Goal: Task Accomplishment & Management: Manage account settings

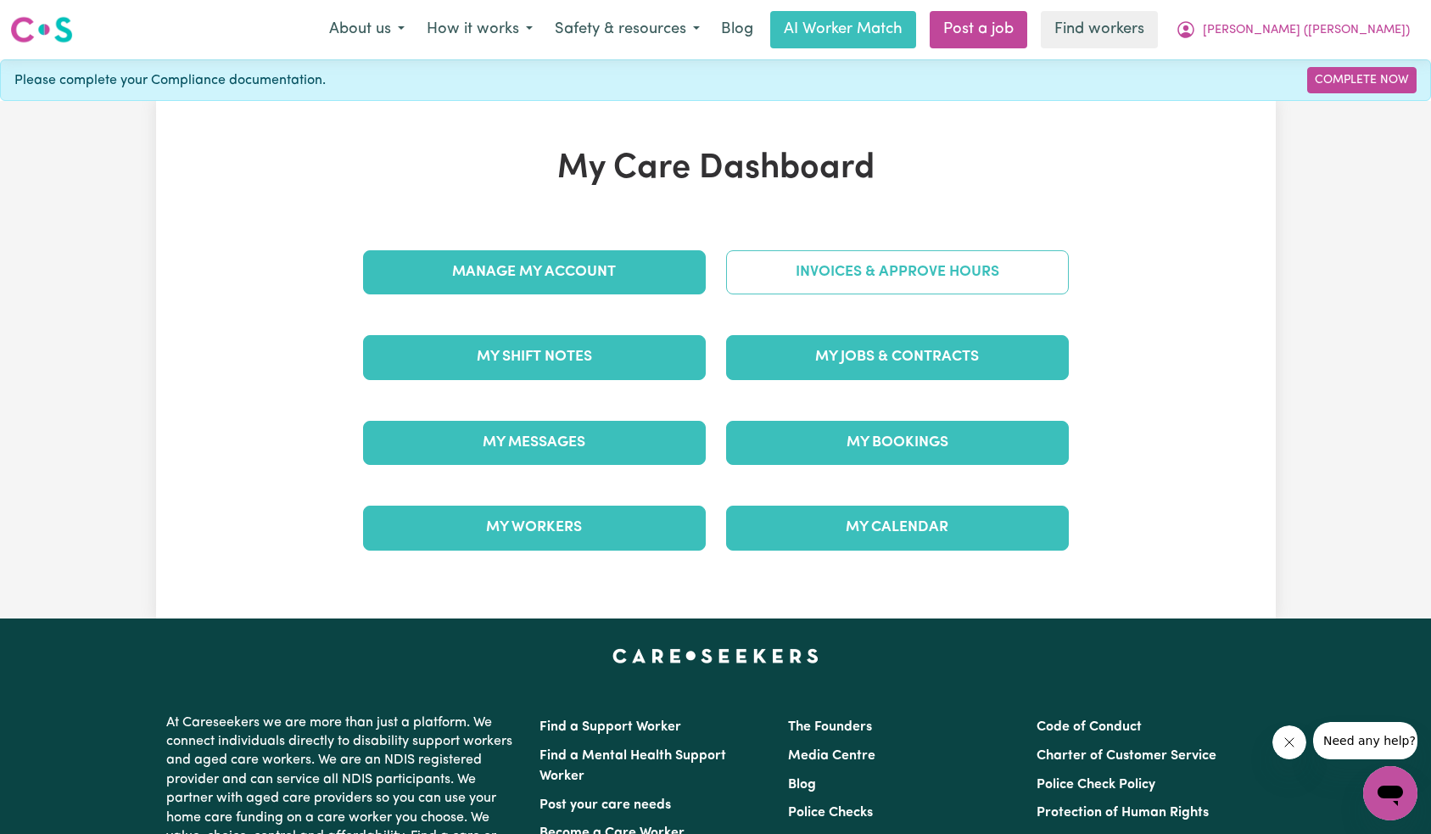
click at [907, 284] on link "Invoices & Approve Hours" at bounding box center [897, 272] width 343 height 44
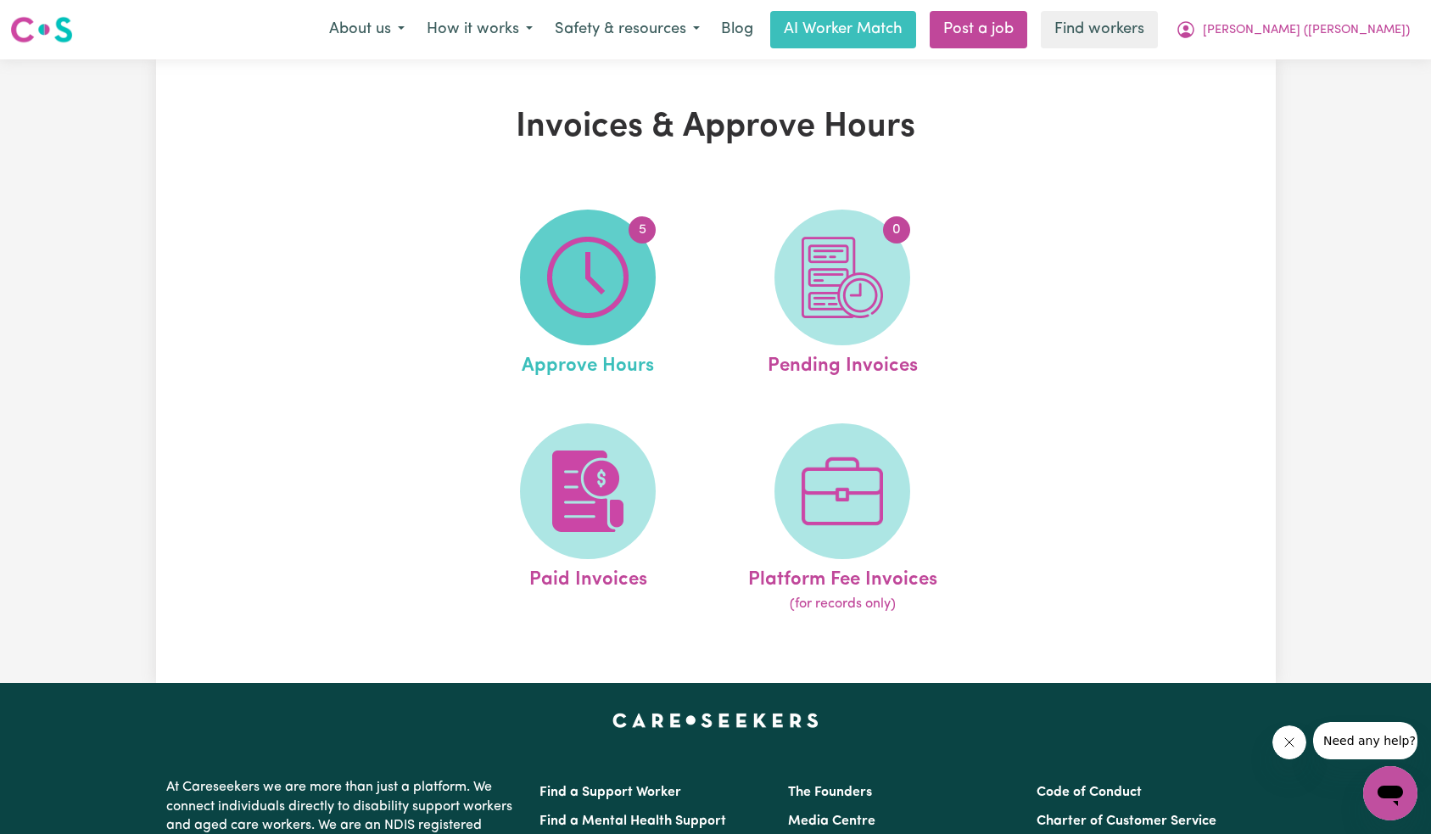
click at [628, 310] on img at bounding box center [587, 277] width 81 height 81
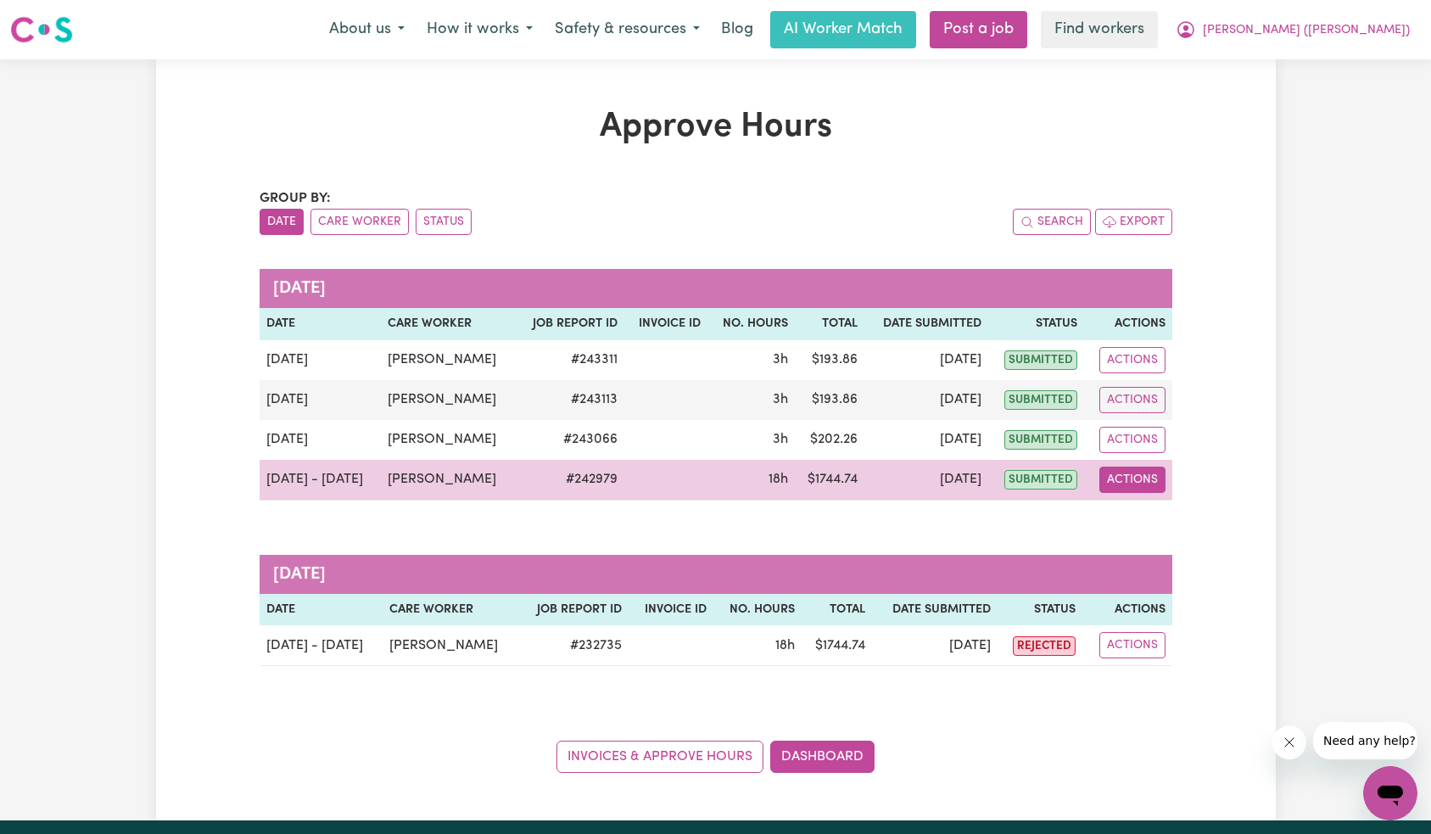
click at [1143, 486] on button "Actions" at bounding box center [1132, 479] width 66 height 26
click at [1147, 520] on link "View Job Report" at bounding box center [1170, 519] width 145 height 34
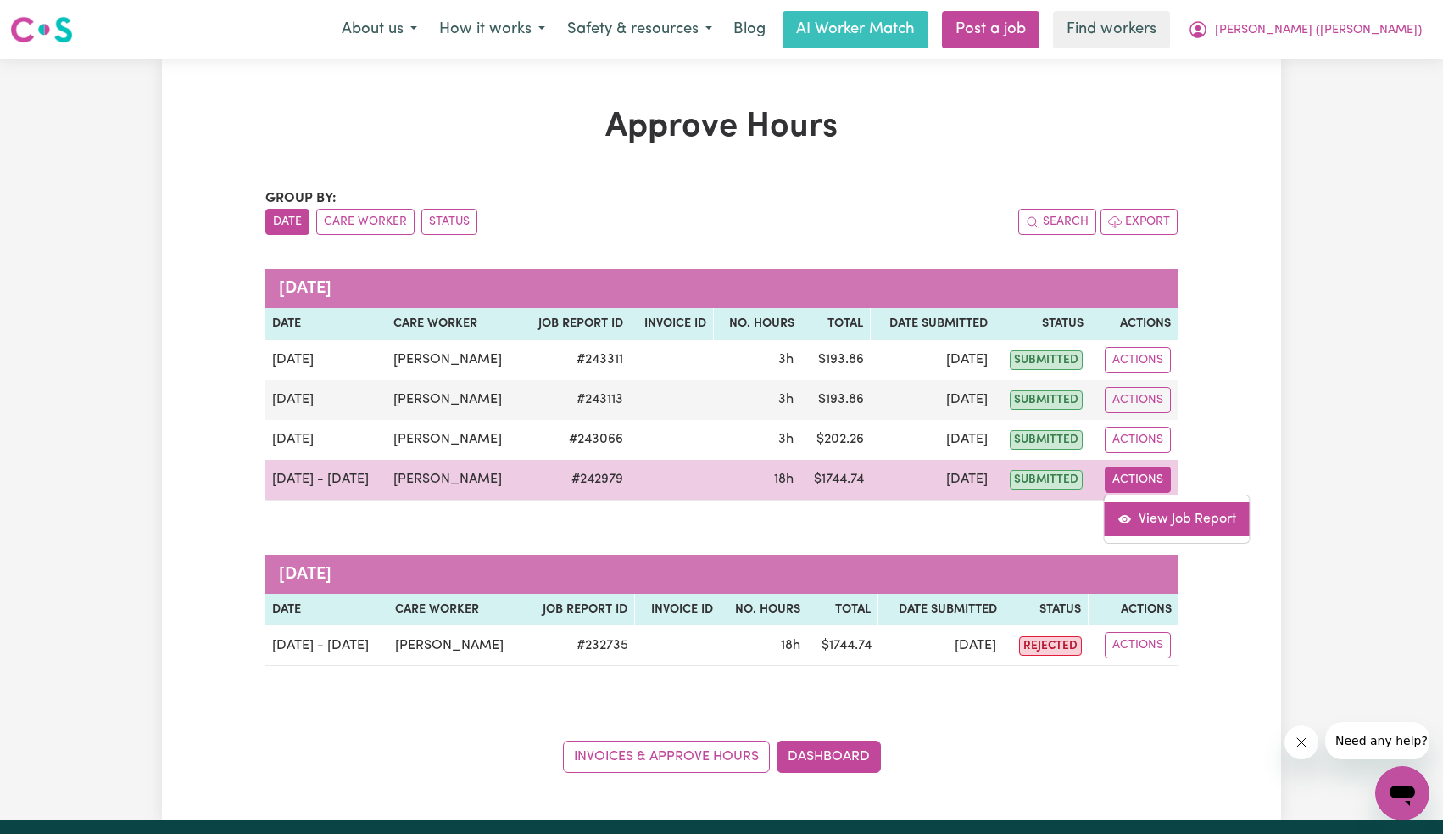
select select "pm"
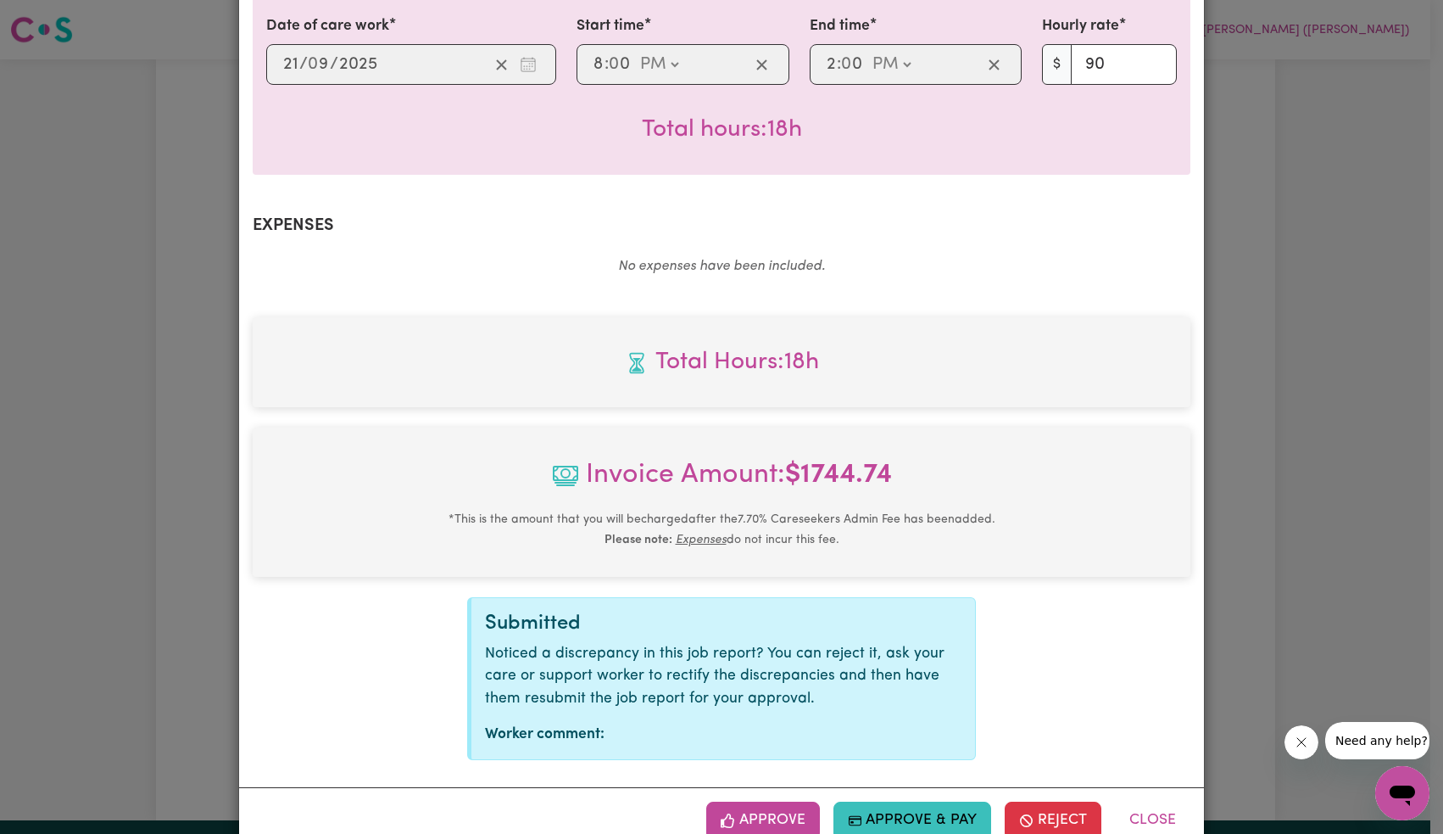
scroll to position [496, 0]
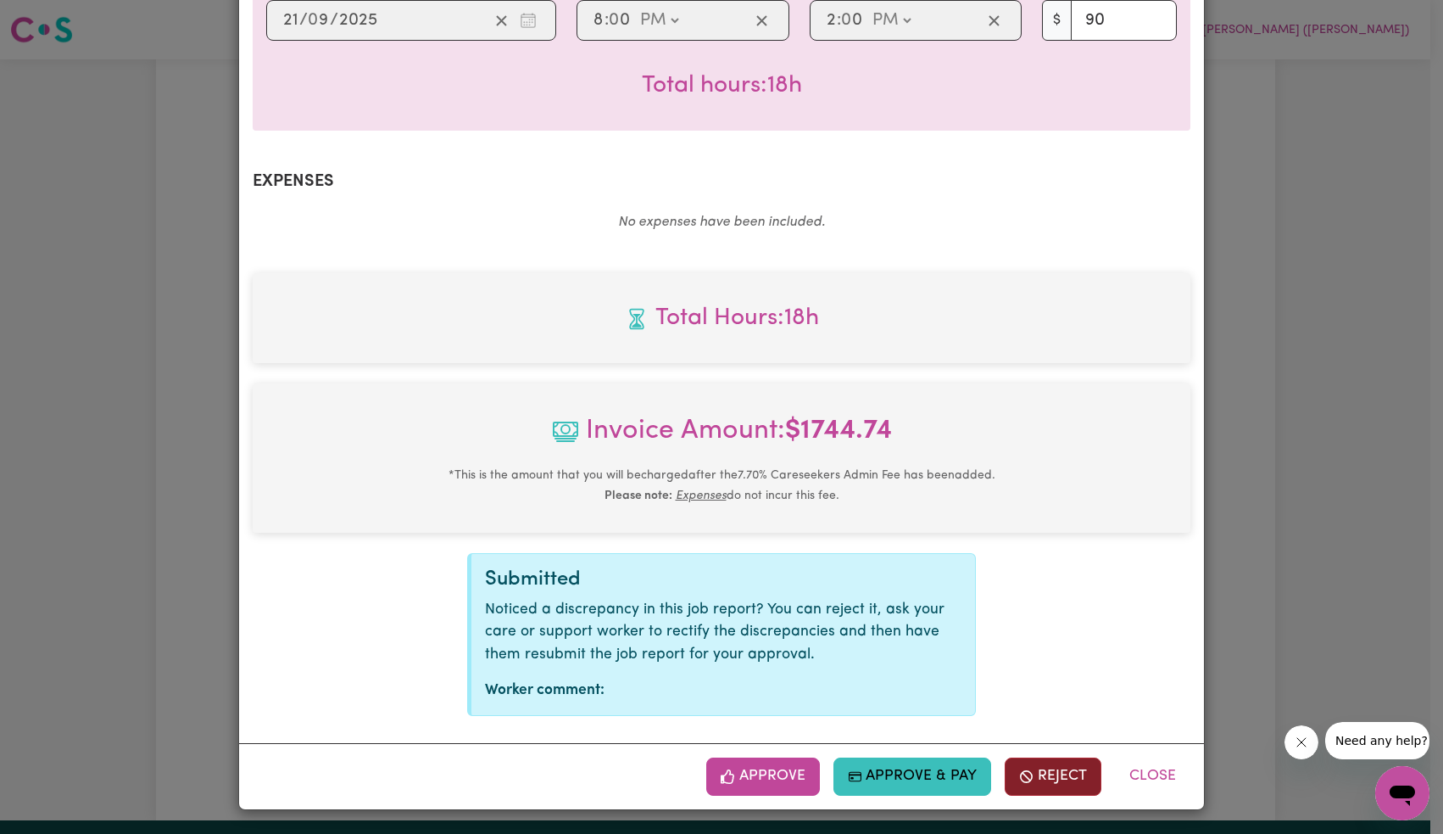
click at [1019, 772] on icon "button" at bounding box center [1026, 776] width 15 height 15
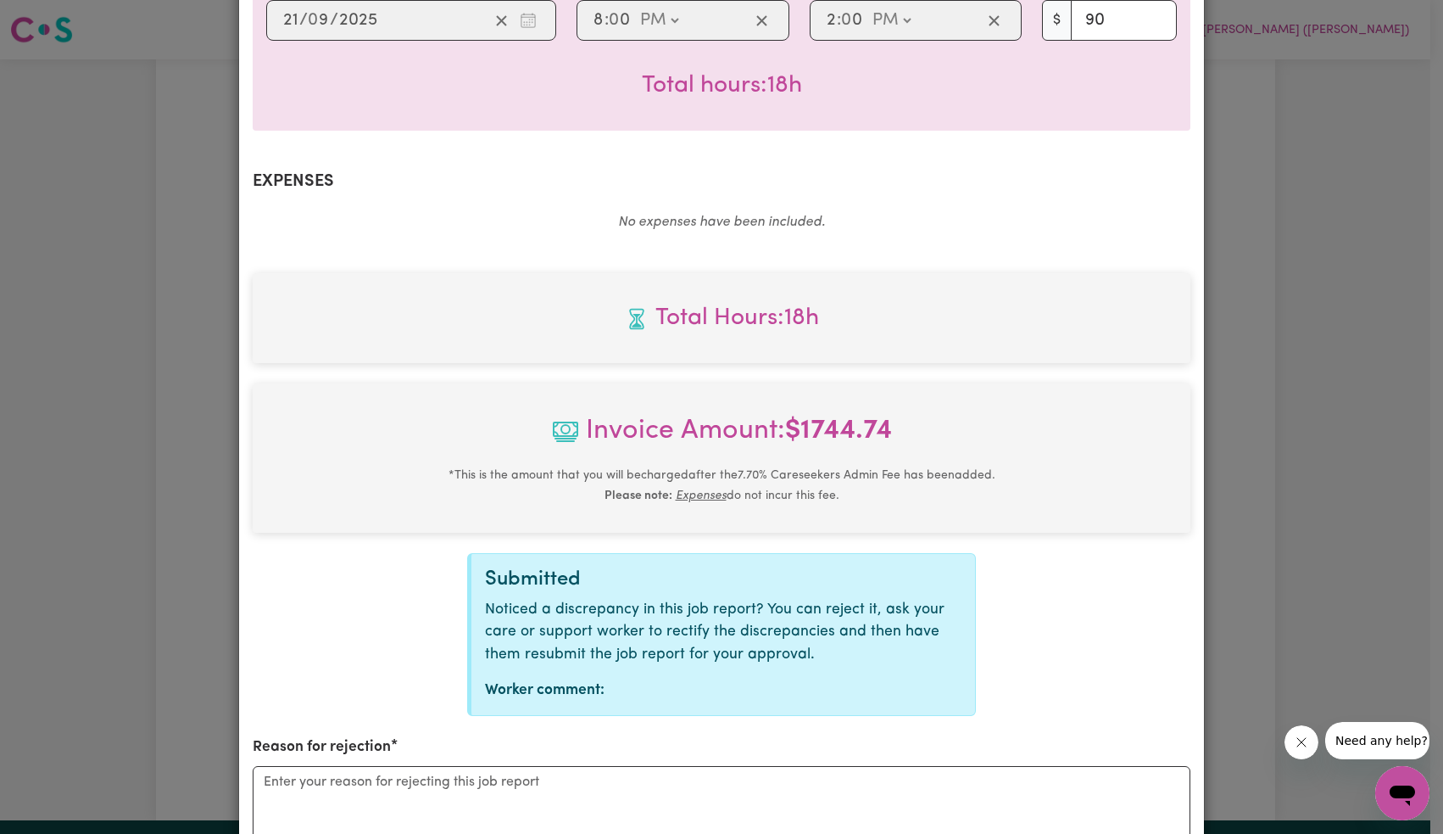
scroll to position [705, 0]
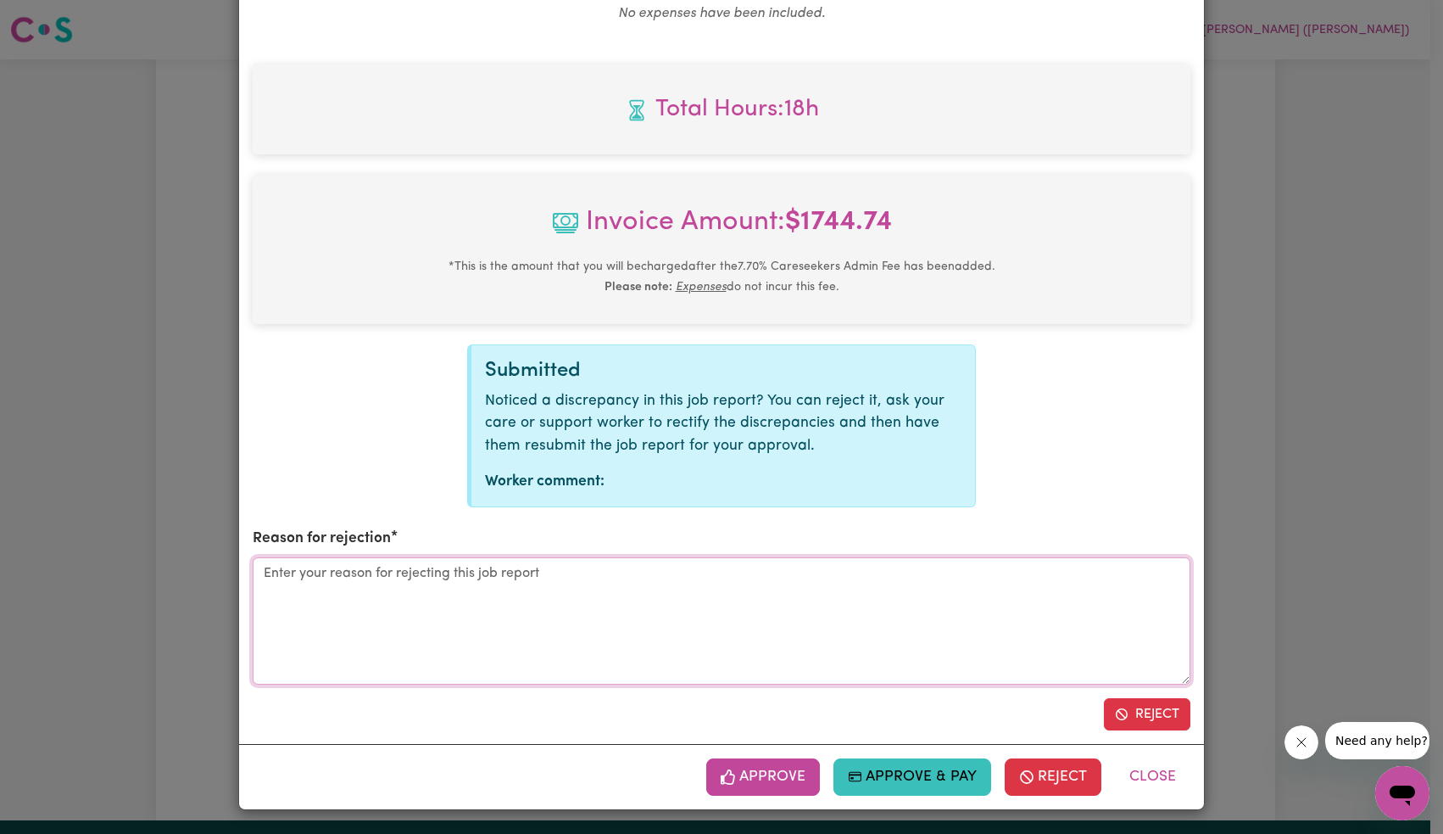
click at [617, 609] on textarea "Reason for rejection" at bounding box center [722, 620] width 938 height 127
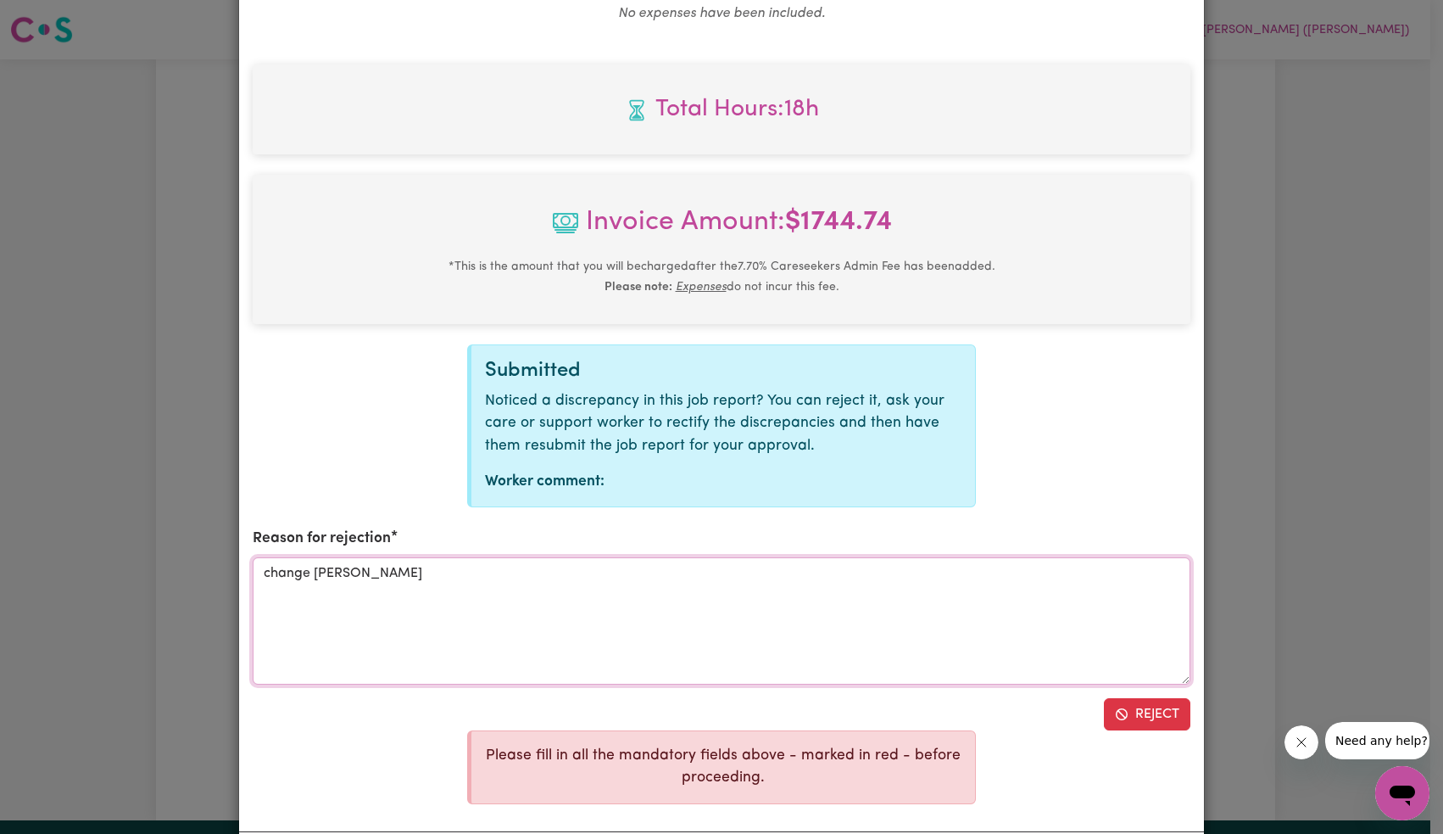
type textarea "change time"
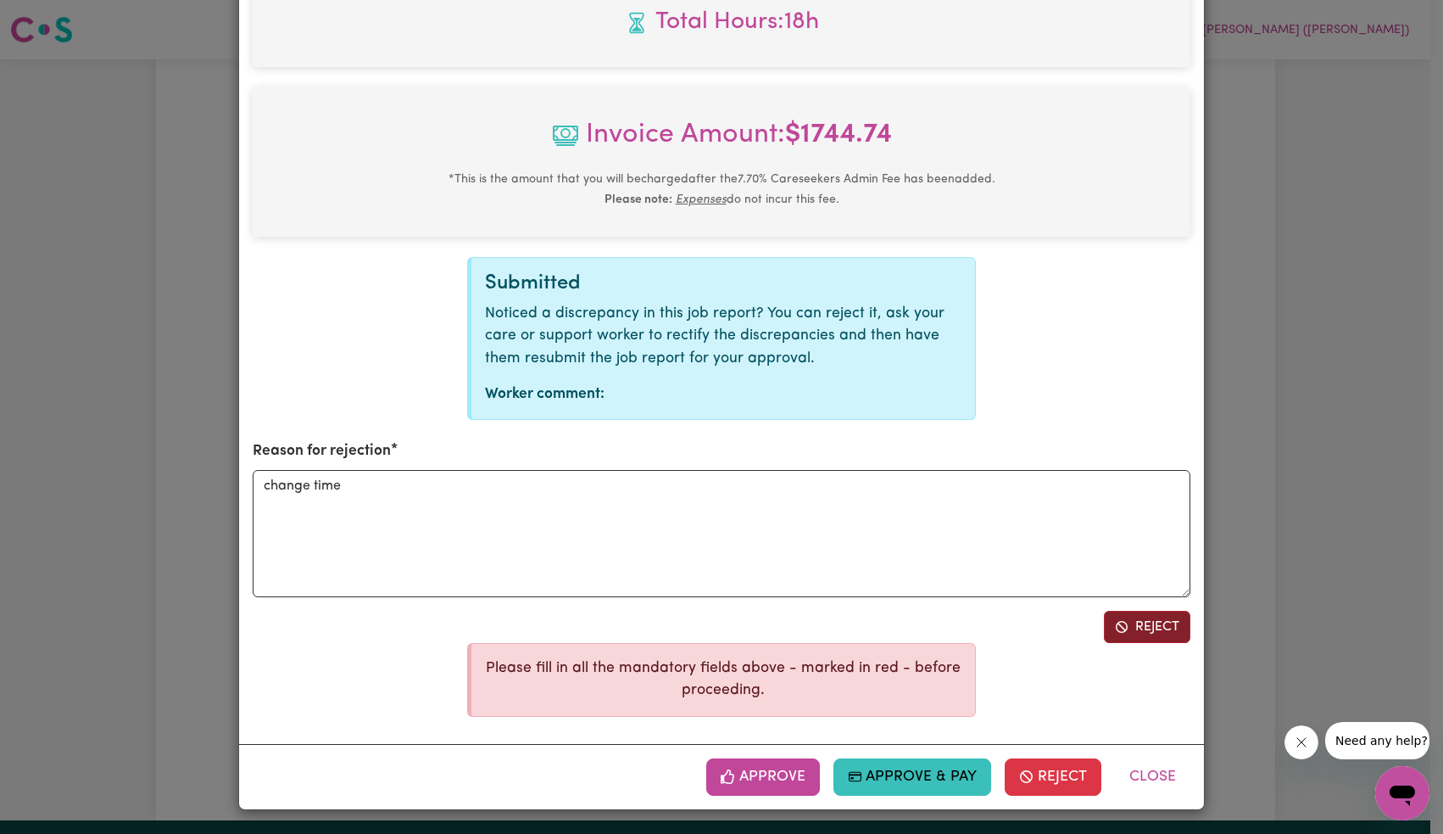
click at [1133, 626] on button "Reject" at bounding box center [1147, 627] width 87 height 32
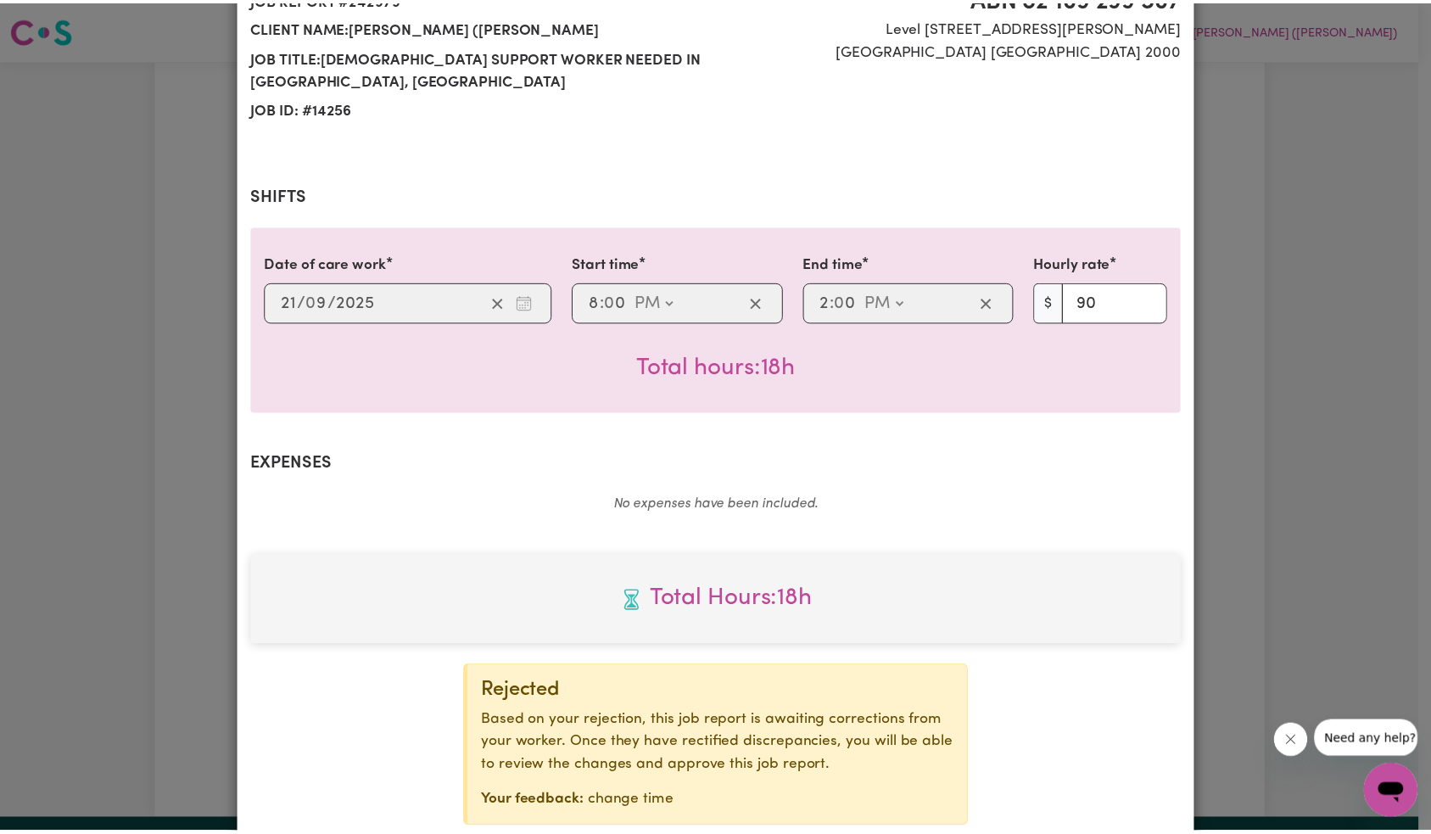
scroll to position [0, 0]
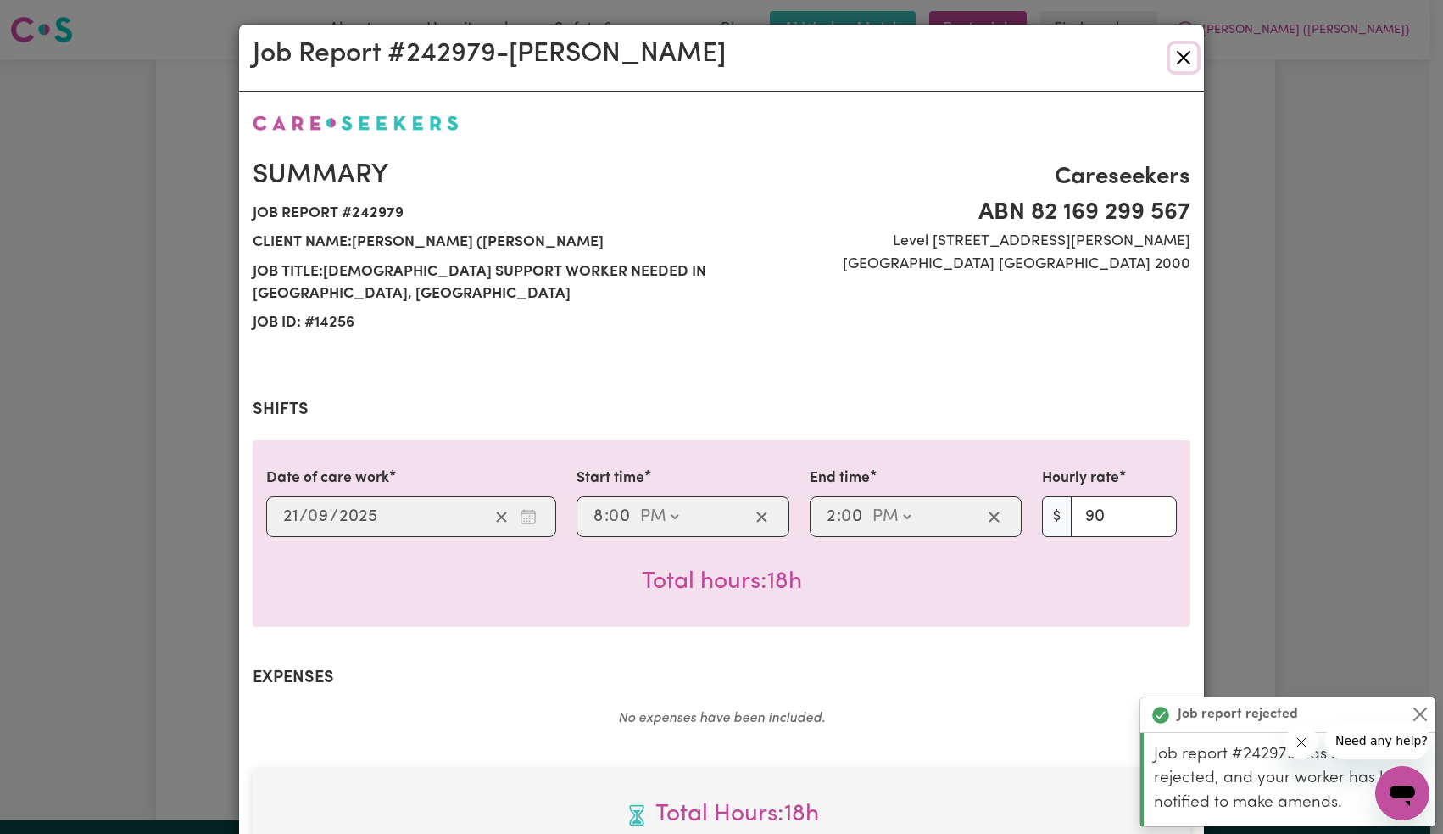
click at [1177, 59] on button "Close" at bounding box center [1183, 57] width 27 height 27
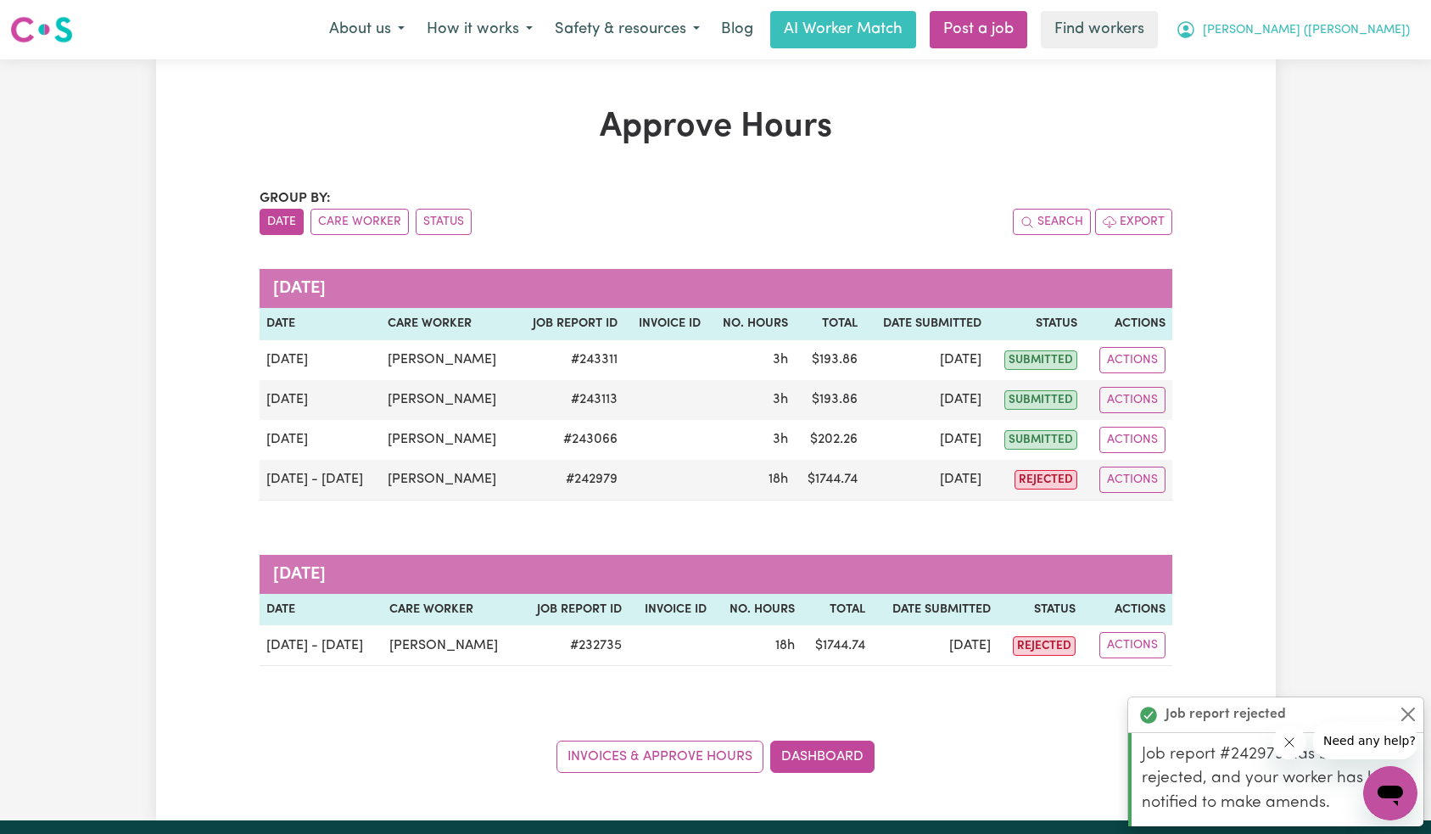
click at [1343, 32] on span "[PERSON_NAME] ([PERSON_NAME])" at bounding box center [1306, 30] width 207 height 19
click at [1324, 113] on link "Logout" at bounding box center [1353, 97] width 134 height 32
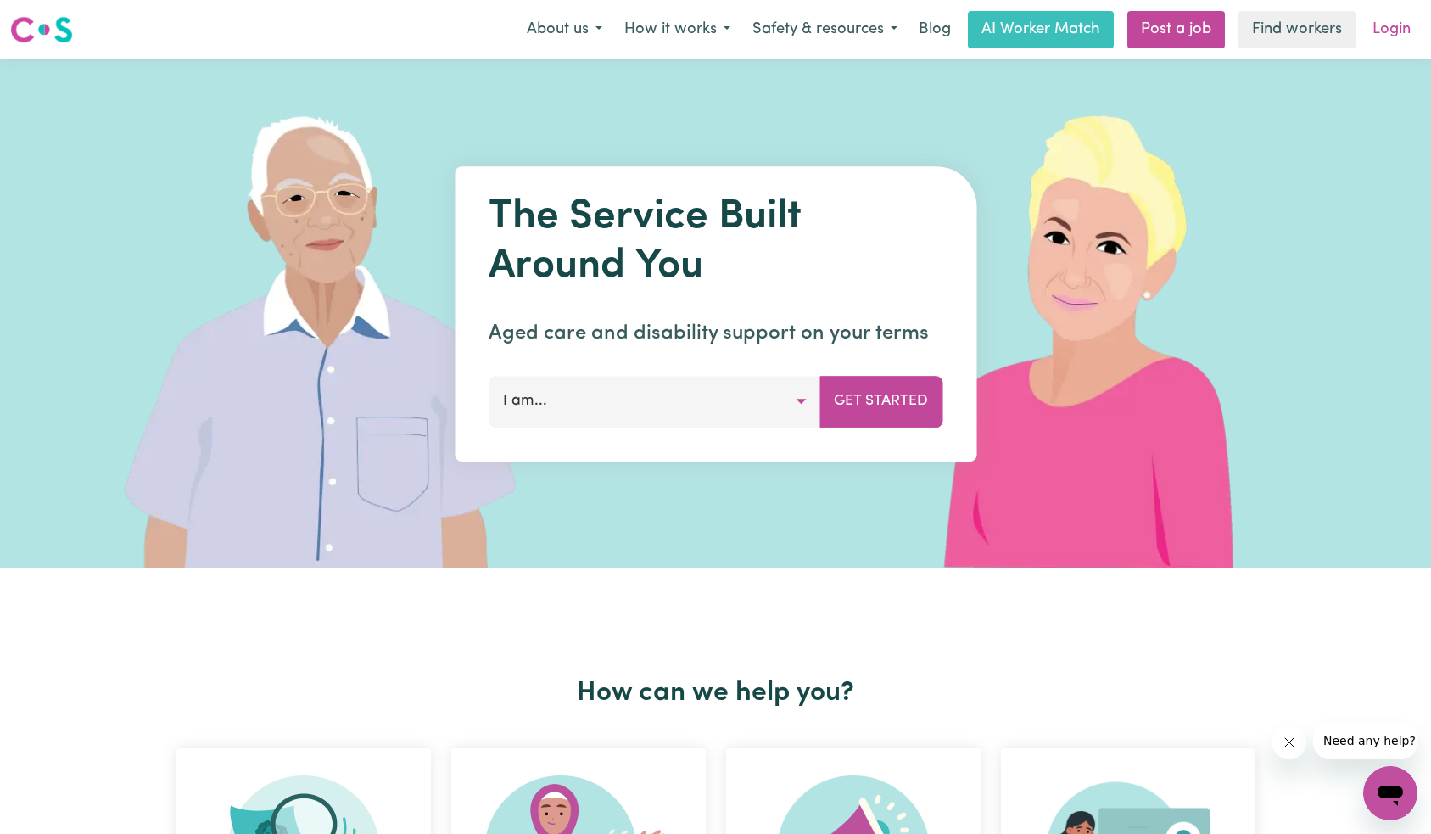
drag, startPoint x: 1324, startPoint y: 113, endPoint x: 1393, endPoint y: 33, distance: 105.2
click at [1393, 33] on link "Login" at bounding box center [1391, 29] width 59 height 37
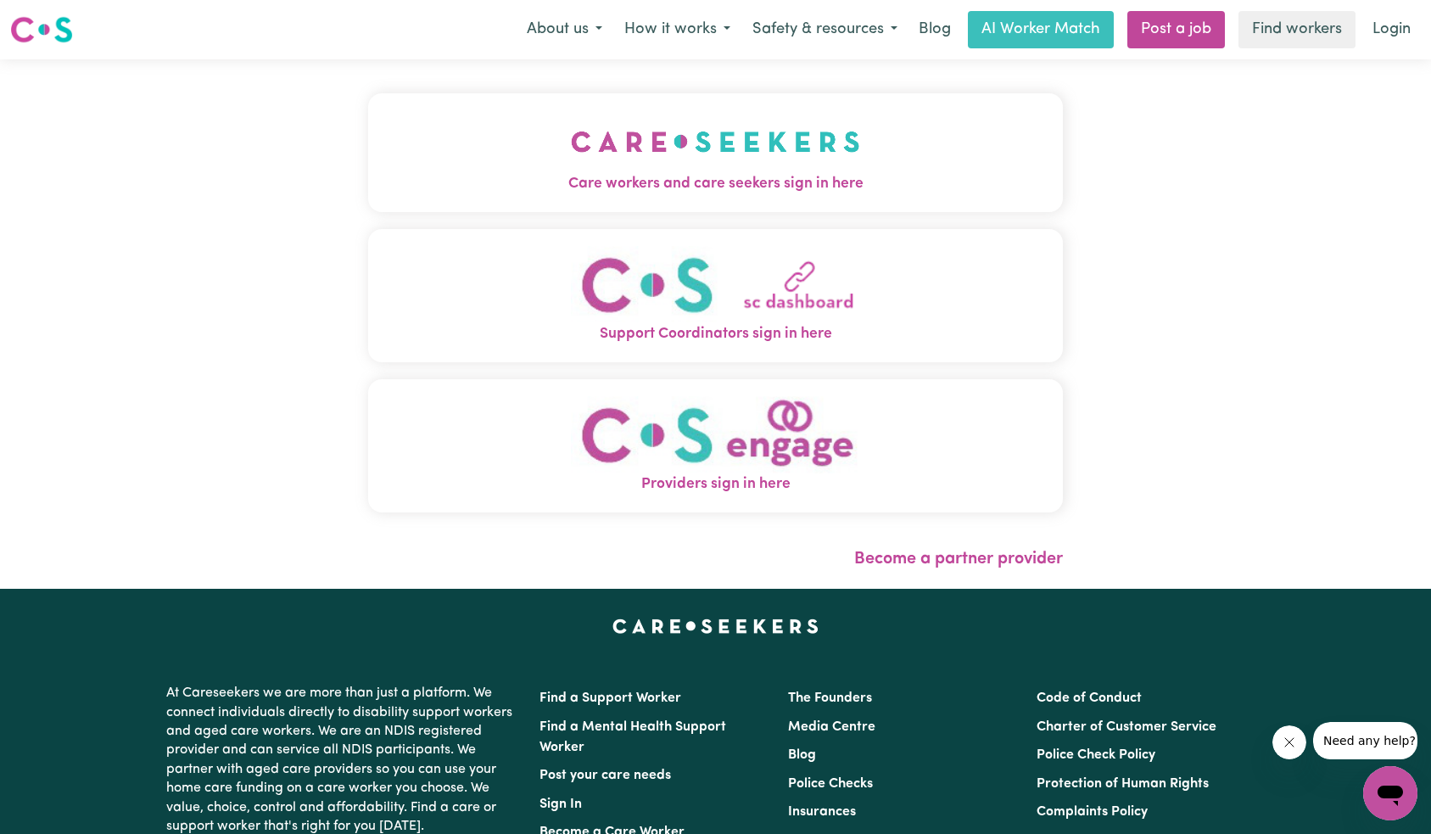
click at [952, 118] on button "Care workers and care seekers sign in here" at bounding box center [715, 152] width 695 height 119
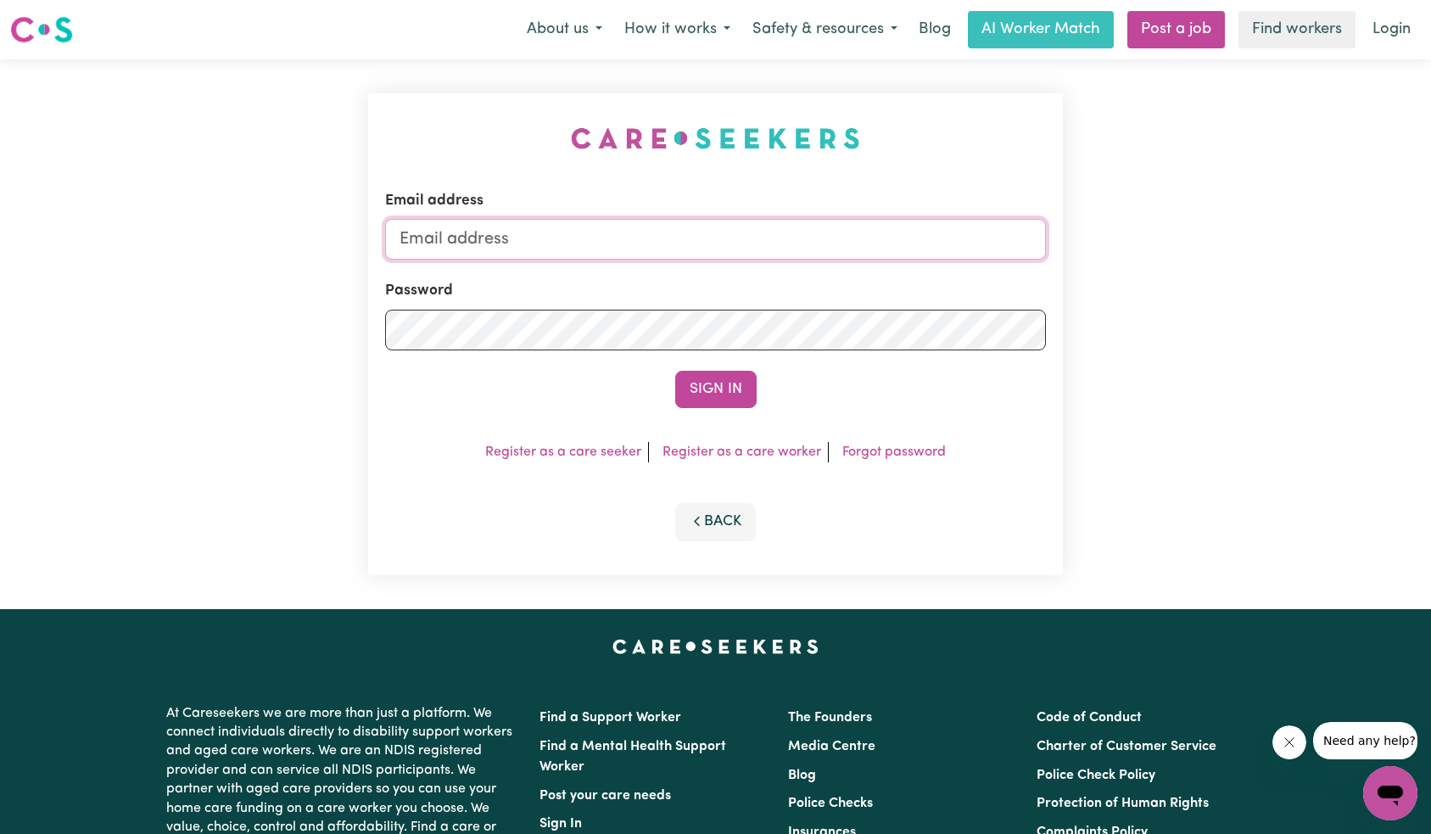
click at [833, 239] on input "Email address" at bounding box center [715, 239] width 661 height 41
type input "superuser~ [EMAIL_ADDRESS][DOMAIN_NAME]"
drag, startPoint x: 717, startPoint y: 388, endPoint x: 692, endPoint y: 331, distance: 62.7
click at [717, 388] on button "Sign In" at bounding box center [715, 389] width 81 height 37
drag, startPoint x: 505, startPoint y: 236, endPoint x: 590, endPoint y: 240, distance: 85.8
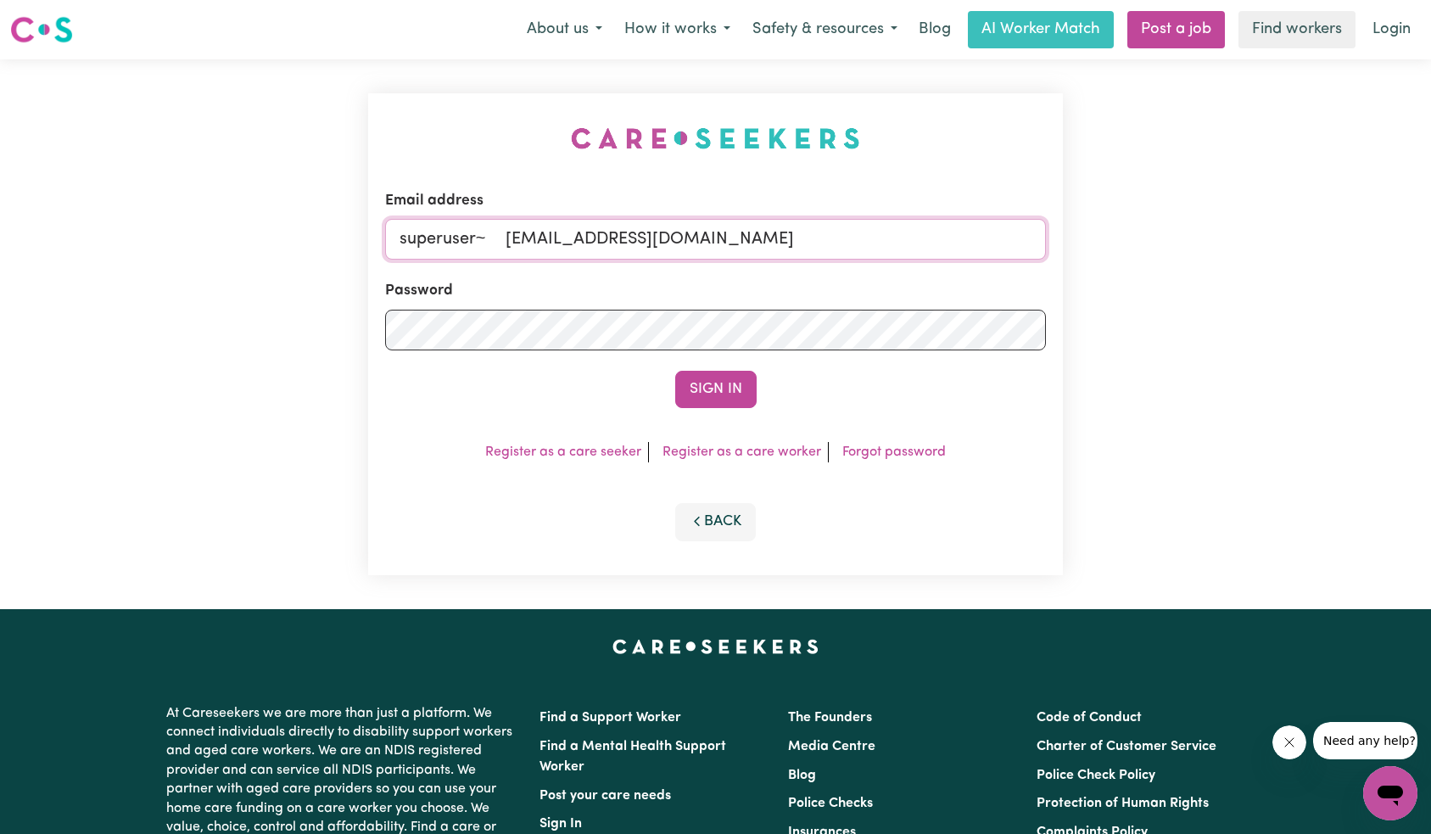
click at [505, 236] on input "superuser~ [EMAIL_ADDRESS][DOMAIN_NAME]" at bounding box center [715, 239] width 661 height 41
click at [675, 371] on button "Sign In" at bounding box center [715, 389] width 81 height 37
type input "superuser~\[EMAIL_ADDRESS][DOMAIN_NAME]"
